Goal: Information Seeking & Learning: Learn about a topic

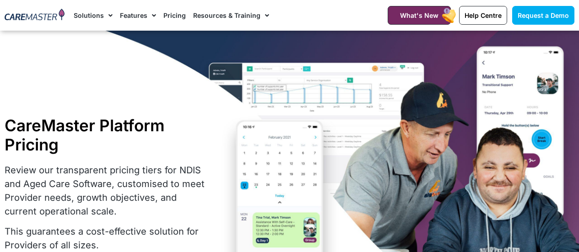
select select "***"
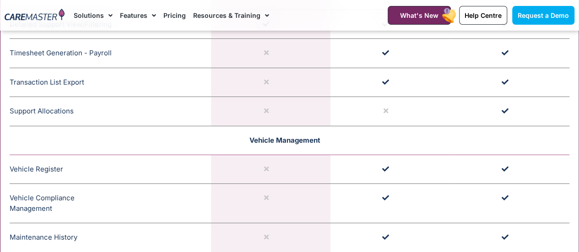
scroll to position [1739, 0]
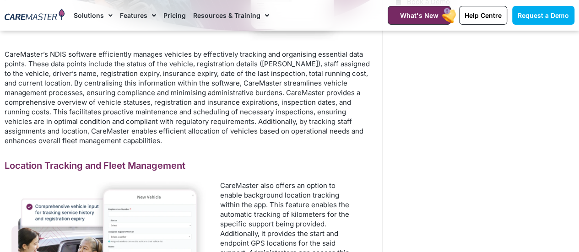
scroll to position [391, 0]
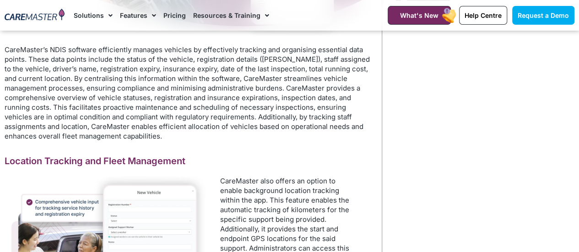
click at [254, 187] on p "CareMaster also offers an option to enable background location tracking within …" at bounding box center [289, 243] width 139 height 135
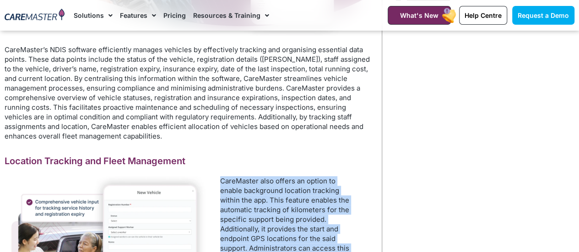
click at [254, 187] on p "CareMaster also offers an option to enable background location tracking within …" at bounding box center [289, 243] width 139 height 135
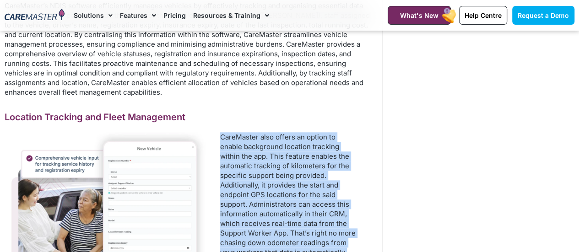
scroll to position [437, 0]
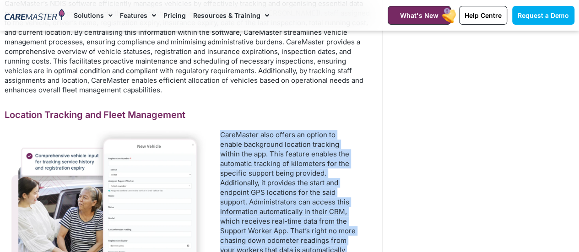
click at [265, 195] on p "CareMaster also offers an option to enable background location tracking within …" at bounding box center [289, 197] width 139 height 135
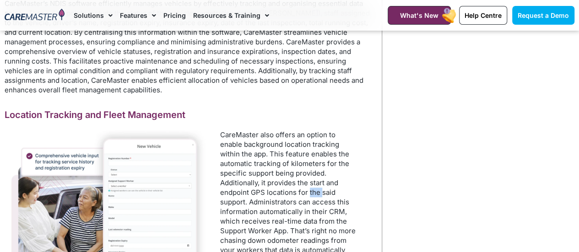
click at [265, 195] on p "CareMaster also offers an option to enable background location tracking within …" at bounding box center [289, 197] width 139 height 135
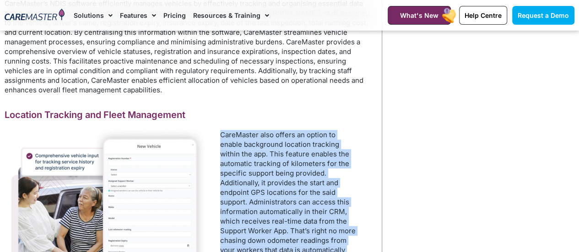
click at [265, 195] on p "CareMaster also offers an option to enable background location tracking within …" at bounding box center [289, 197] width 139 height 135
click at [273, 210] on p "CareMaster also offers an option to enable background location tracking within …" at bounding box center [289, 197] width 139 height 135
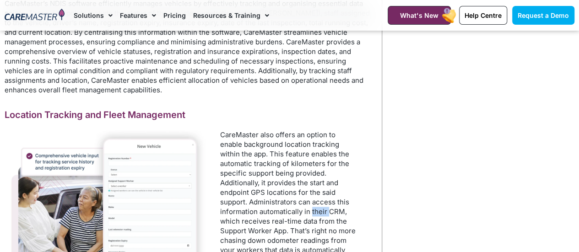
click at [273, 210] on p "CareMaster also offers an option to enable background location tracking within …" at bounding box center [289, 197] width 139 height 135
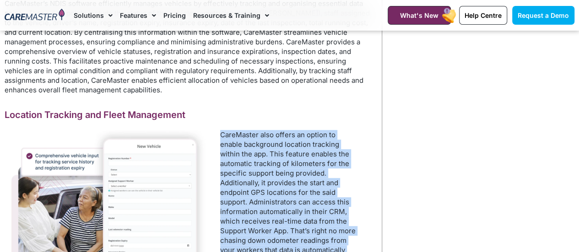
click at [273, 210] on p "CareMaster also offers an option to enable background location tracking within …" at bounding box center [289, 197] width 139 height 135
click at [275, 223] on p "CareMaster also offers an option to enable background location tracking within …" at bounding box center [289, 197] width 139 height 135
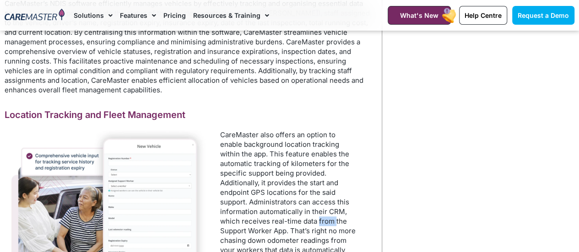
click at [275, 223] on p "CareMaster also offers an option to enable background location tracking within …" at bounding box center [289, 197] width 139 height 135
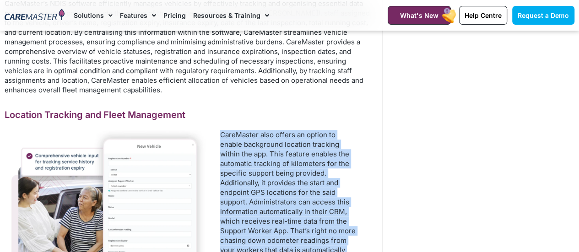
click at [275, 223] on p "CareMaster also offers an option to enable background location tracking within …" at bounding box center [289, 197] width 139 height 135
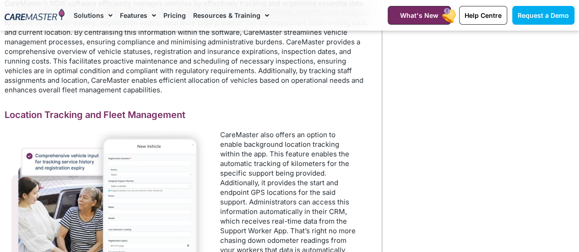
click at [271, 234] on p "CareMaster also offers an option to enable background location tracking within …" at bounding box center [289, 197] width 139 height 135
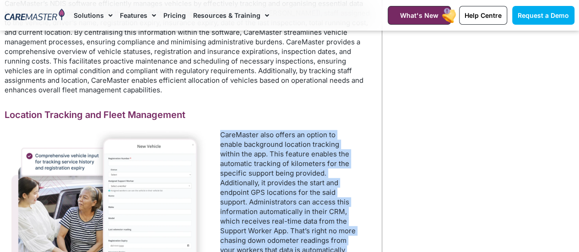
click at [271, 234] on p "CareMaster also offers an option to enable background location tracking within …" at bounding box center [289, 197] width 139 height 135
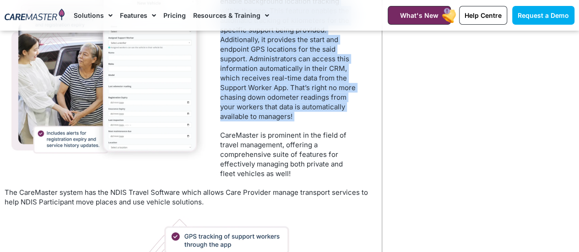
scroll to position [581, 0]
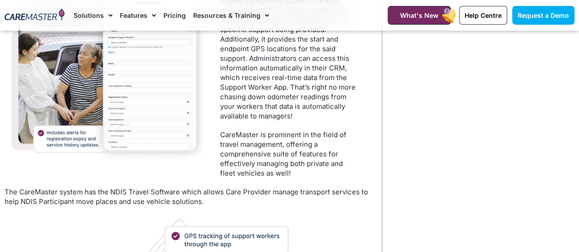
click at [271, 156] on p "CareMaster is prominent in the field of travel management, offering a comprehen…" at bounding box center [289, 154] width 139 height 48
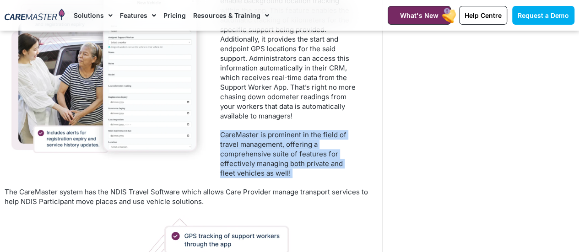
click at [271, 156] on p "CareMaster is prominent in the field of travel management, offering a comprehen…" at bounding box center [289, 154] width 139 height 48
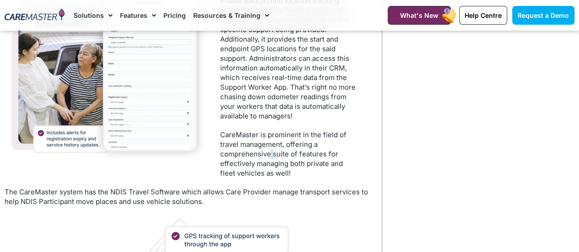
click at [271, 156] on p "CareMaster is prominent in the field of travel management, offering a comprehen…" at bounding box center [289, 154] width 139 height 48
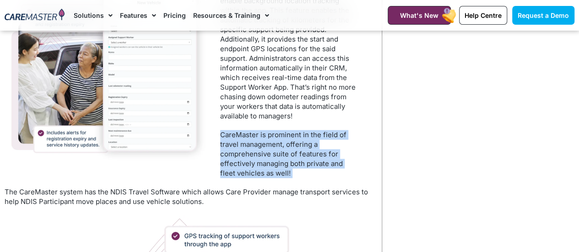
click at [271, 156] on p "CareMaster is prominent in the field of travel management, offering a comprehen…" at bounding box center [289, 154] width 139 height 48
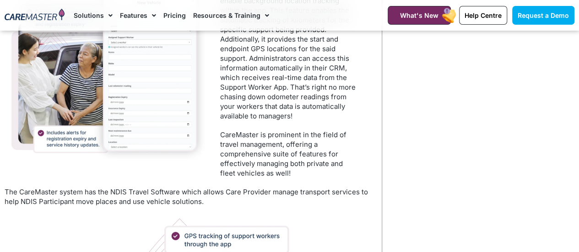
click at [291, 195] on p "The CareMaster system has the NDIS Travel Software which allows Care Provider m…" at bounding box center [189, 196] width 368 height 19
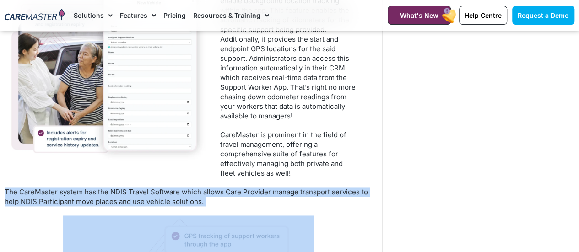
click at [291, 195] on p "The CareMaster system has the NDIS Travel Software which allows Care Provider m…" at bounding box center [189, 196] width 368 height 19
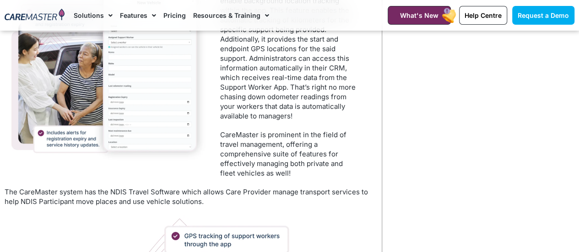
click at [291, 195] on p "The CareMaster system has the NDIS Travel Software which allows Care Provider m…" at bounding box center [189, 196] width 368 height 19
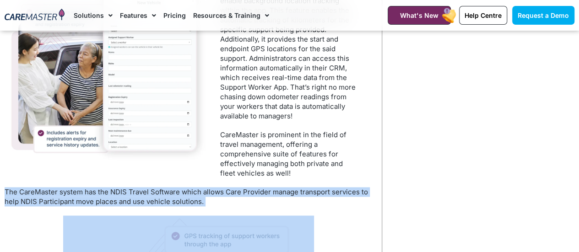
click at [291, 195] on p "The CareMaster system has the NDIS Travel Software which allows Care Provider m…" at bounding box center [189, 196] width 368 height 19
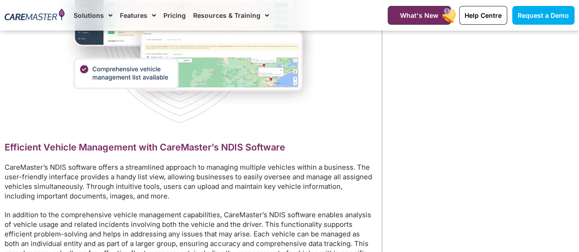
scroll to position [902, 0]
